Goal: Task Accomplishment & Management: Complete application form

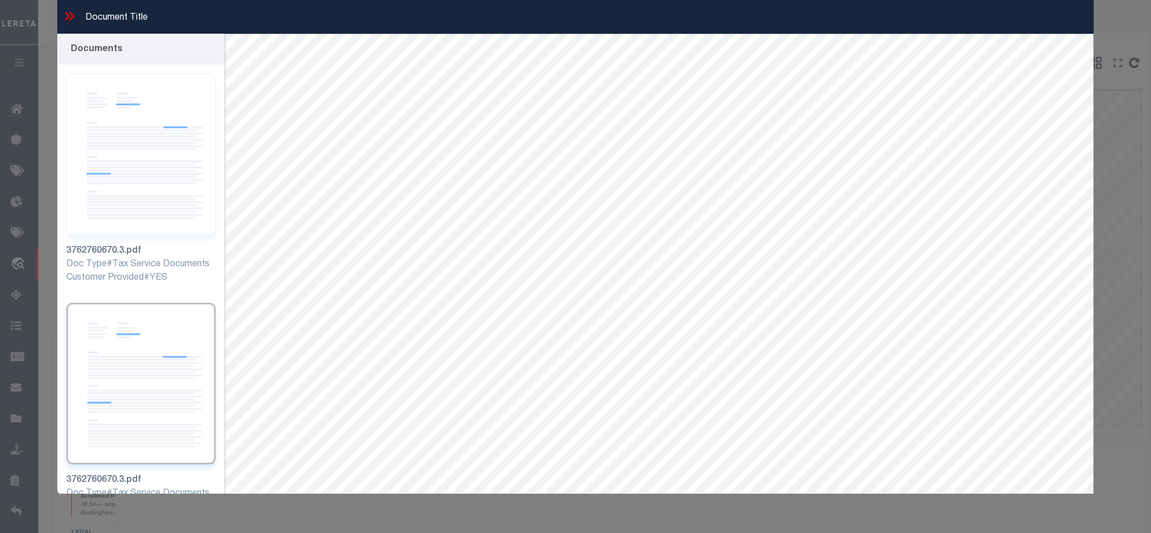
select select "164191"
select select "16643"
select select "100"
select select "NonEscrow"
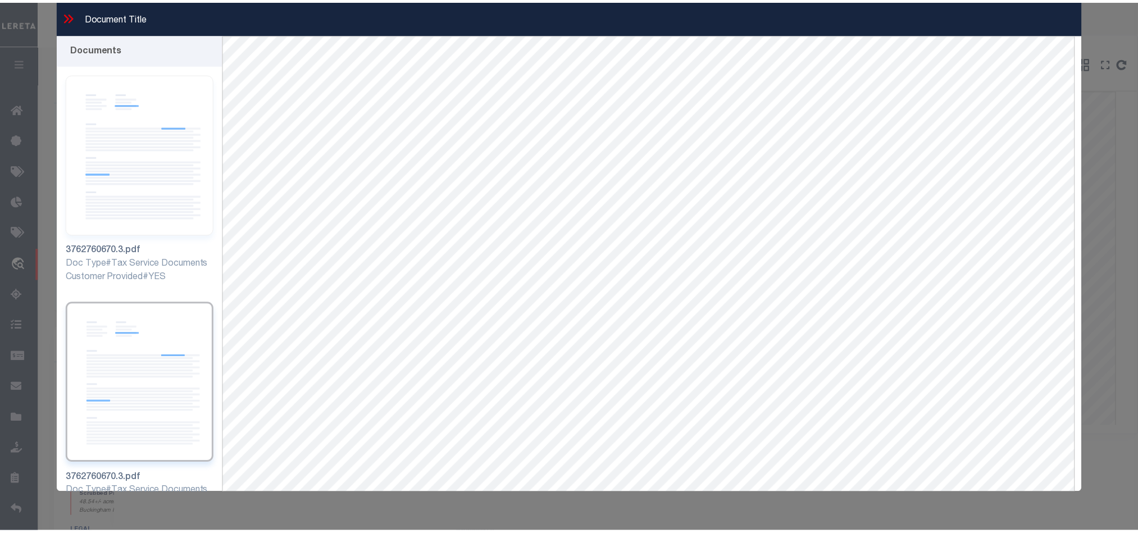
scroll to position [49, 0]
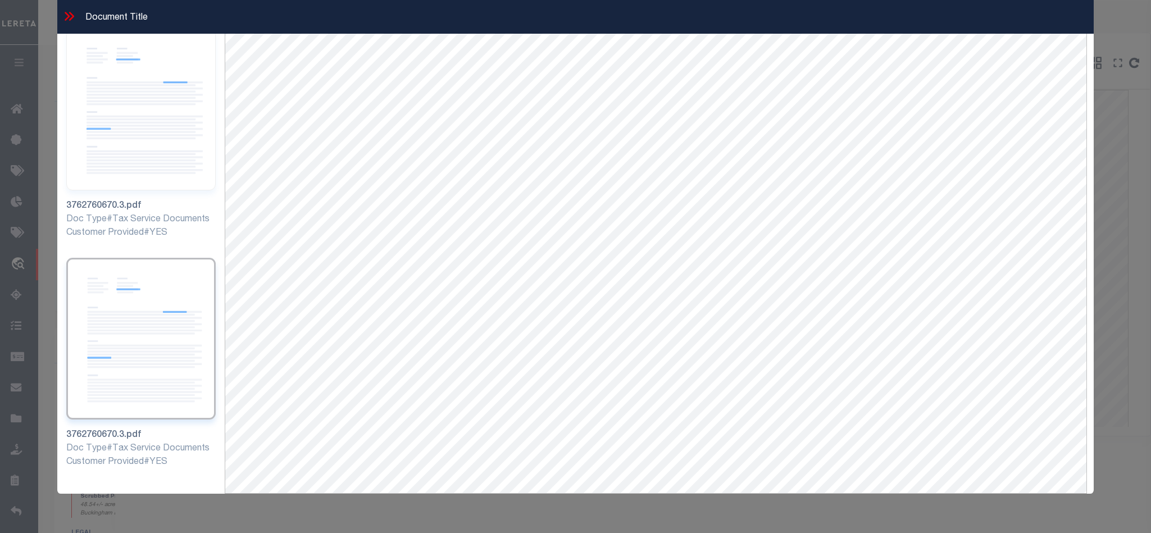
click at [68, 16] on icon at bounding box center [67, 16] width 5 height 9
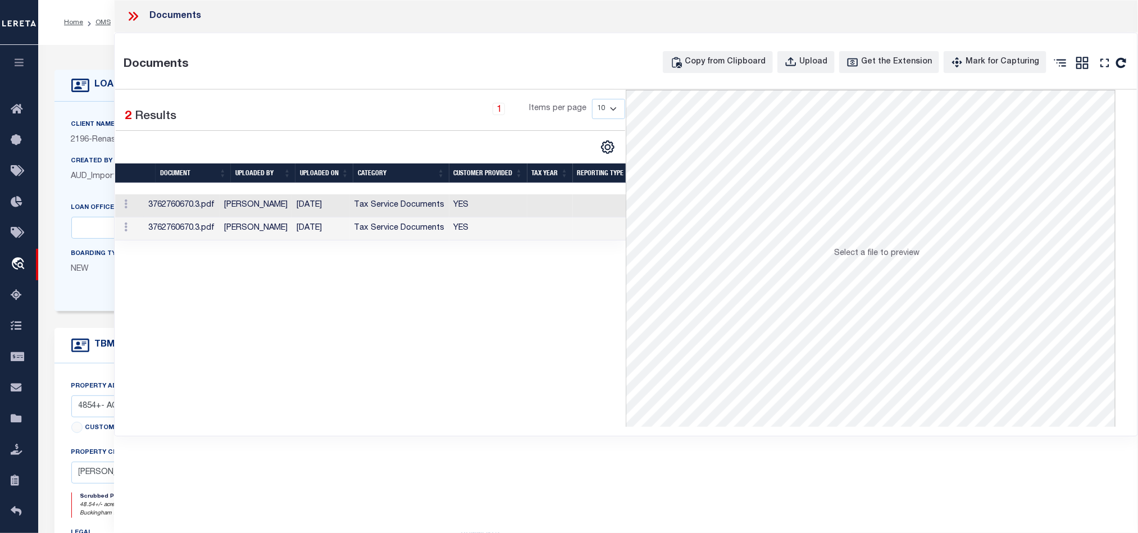
click at [121, 15] on div "Documents" at bounding box center [626, 16] width 1024 height 33
click at [125, 17] on div "Documents" at bounding box center [626, 16] width 1024 height 33
click at [127, 17] on icon at bounding box center [133, 16] width 15 height 15
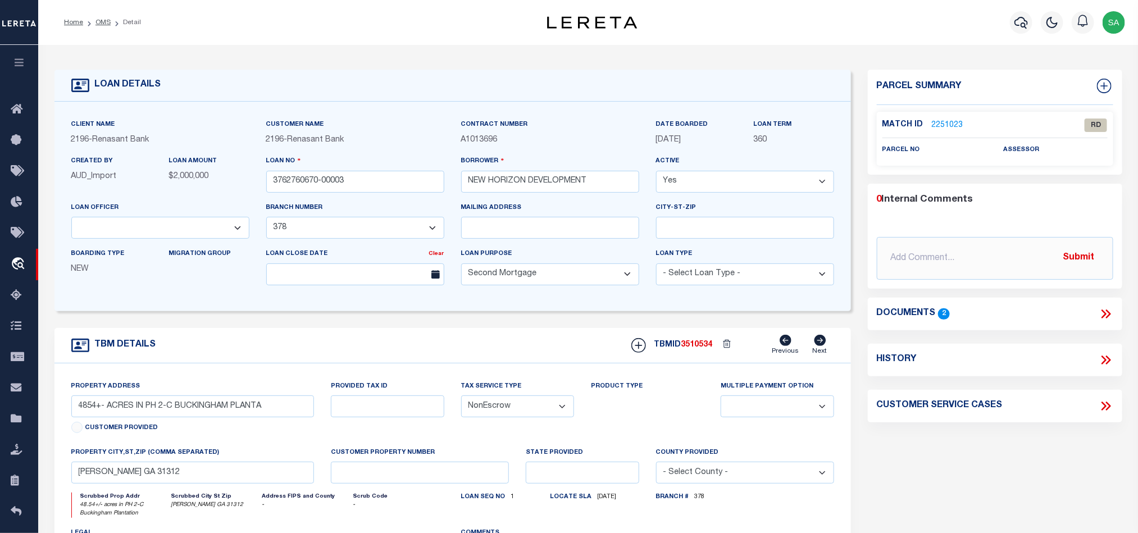
click at [1116, 28] on img "button" at bounding box center [1114, 22] width 22 height 22
click at [1081, 81] on span "Sign out" at bounding box center [1070, 80] width 32 height 8
